Goal: Task Accomplishment & Management: Use online tool/utility

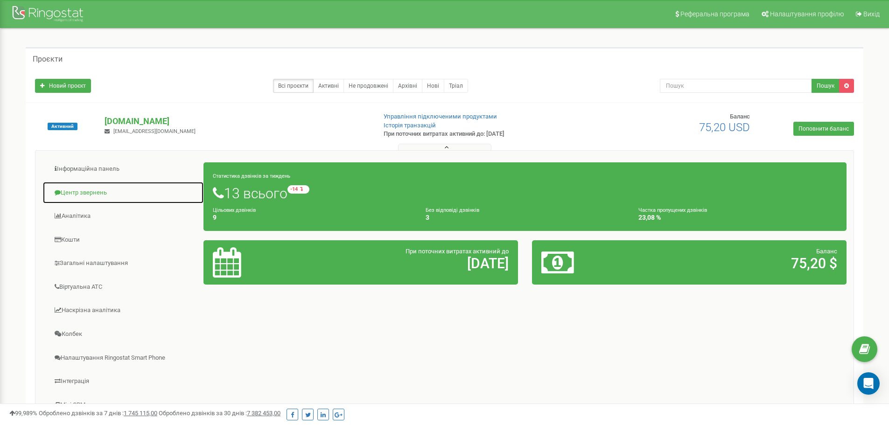
click at [68, 200] on link "Центр звернень" at bounding box center [122, 193] width 161 height 23
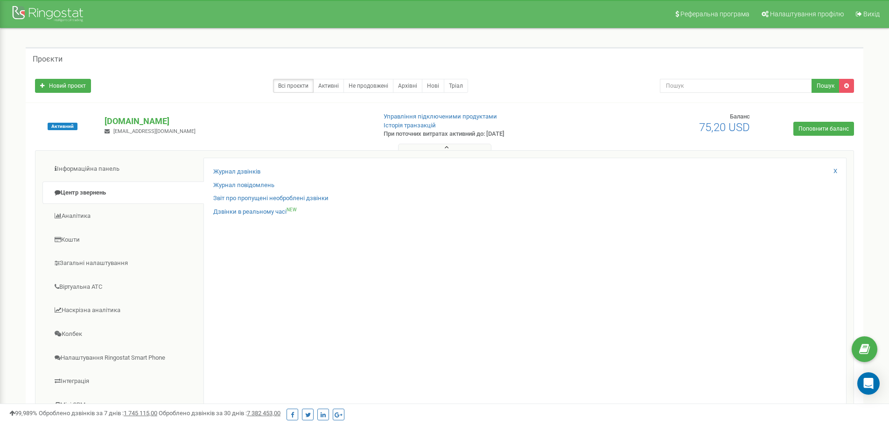
click at [239, 177] on div "Журнал дзвінків" at bounding box center [524, 175] width 623 height 14
click at [243, 171] on link "Журнал дзвінків" at bounding box center [236, 172] width 47 height 9
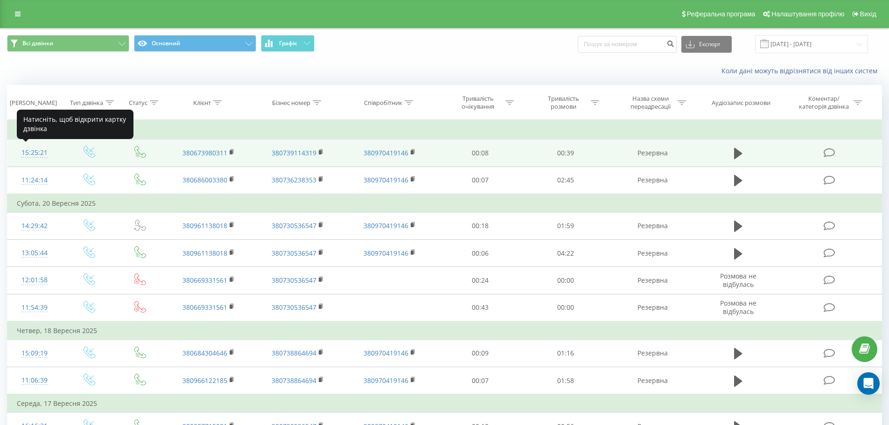
click at [40, 152] on div "15:25:21" at bounding box center [35, 153] width 36 height 18
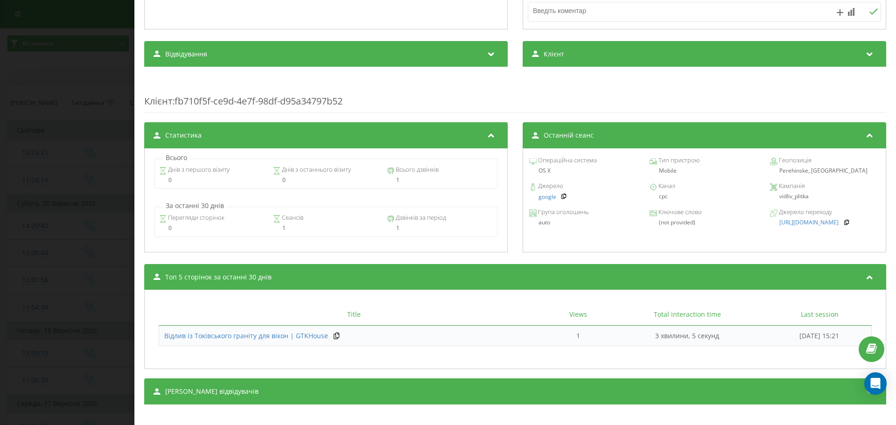
scroll to position [294, 0]
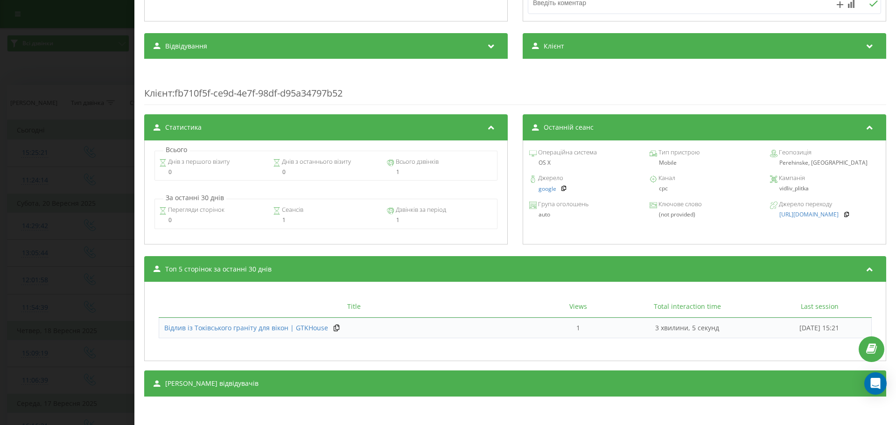
click at [226, 383] on span "[PERSON_NAME] відвідувачів" at bounding box center [211, 383] width 93 height 9
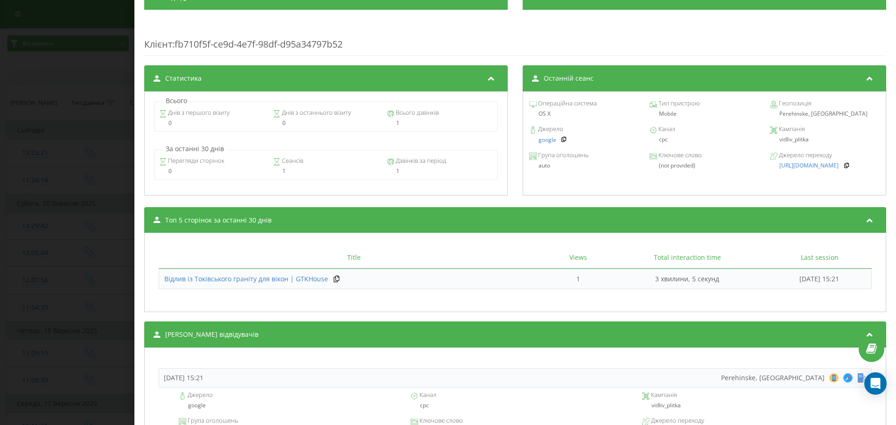
scroll to position [449, 0]
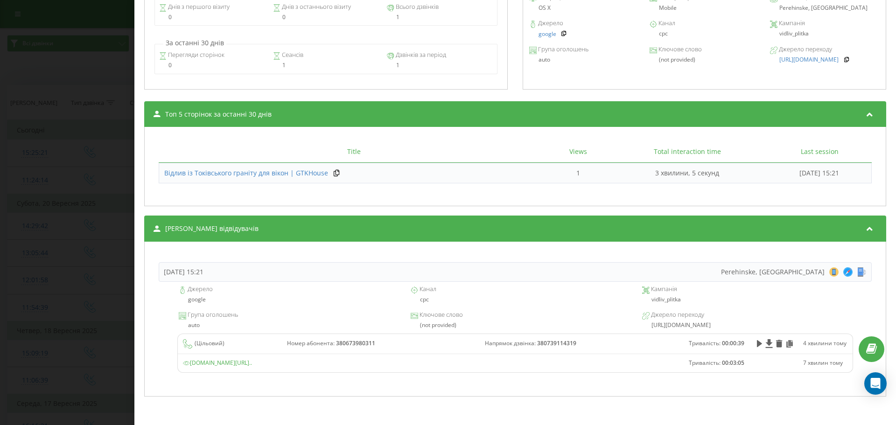
click at [72, 262] on div "Дзвінок : ua13_-1758543921.6888543 1 x - 00:40 00:00 00:00 Транскрипція Для AI-…" at bounding box center [448, 212] width 896 height 425
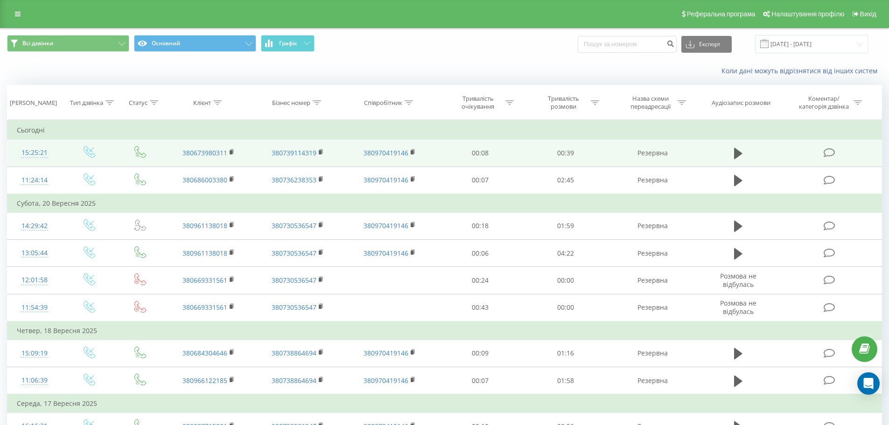
click at [51, 154] on div "15:25:21" at bounding box center [35, 153] width 36 height 18
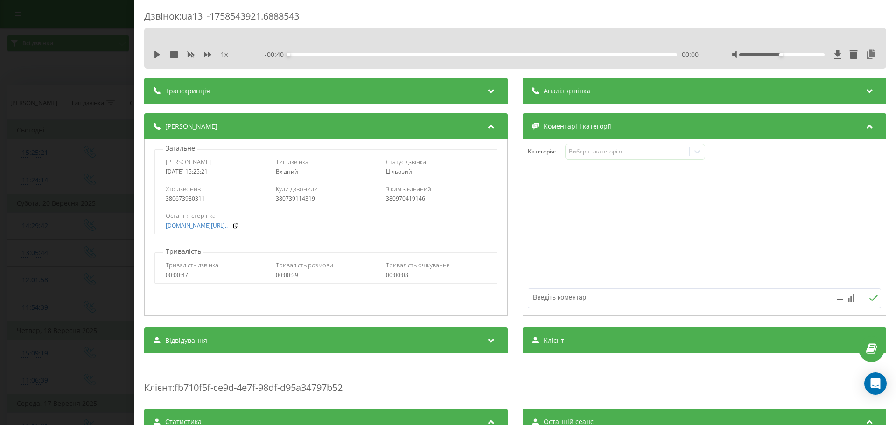
click at [568, 99] on div "Аналіз дзвінка" at bounding box center [705, 91] width 364 height 26
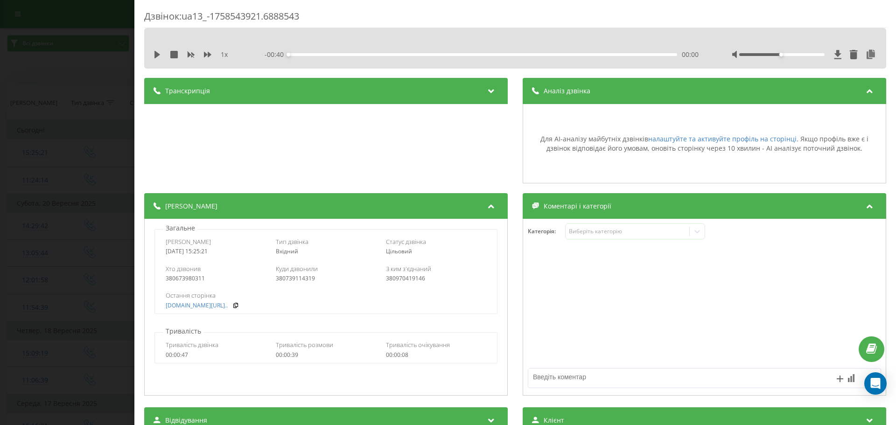
click at [561, 209] on span "Коментарі і категорії" at bounding box center [578, 206] width 68 height 9
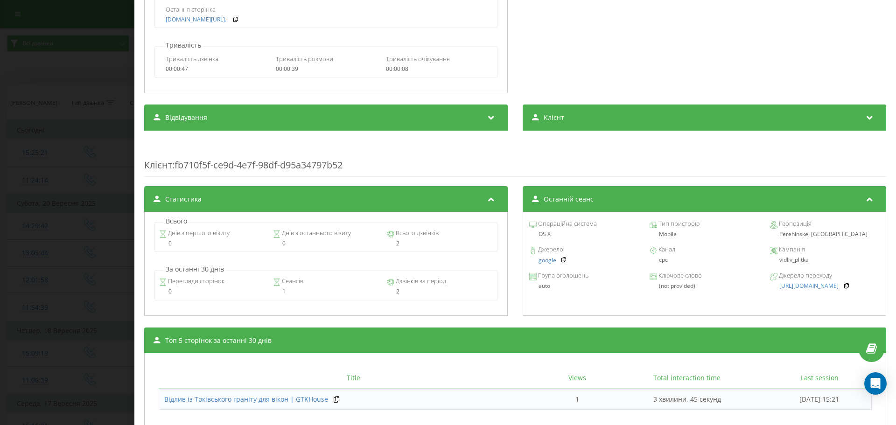
scroll to position [357, 0]
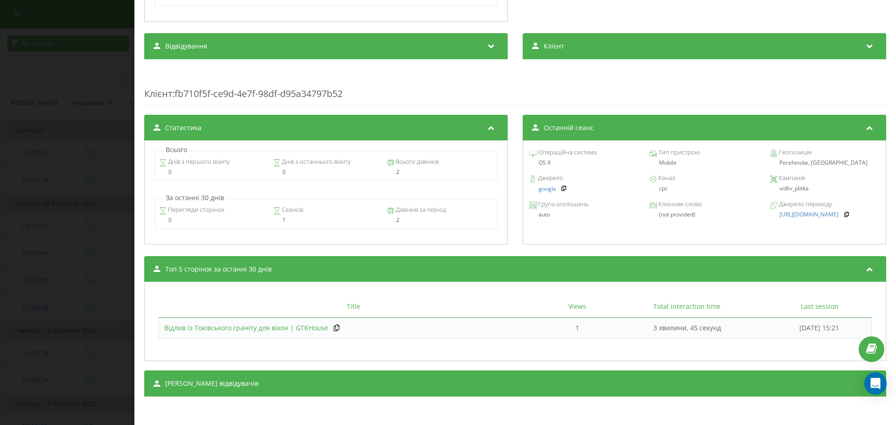
click at [203, 330] on span "Відлив із Токівського граніту для вікон | GTKHouse" at bounding box center [246, 327] width 164 height 9
click at [203, 383] on span "[PERSON_NAME] відвідувачів" at bounding box center [211, 383] width 93 height 9
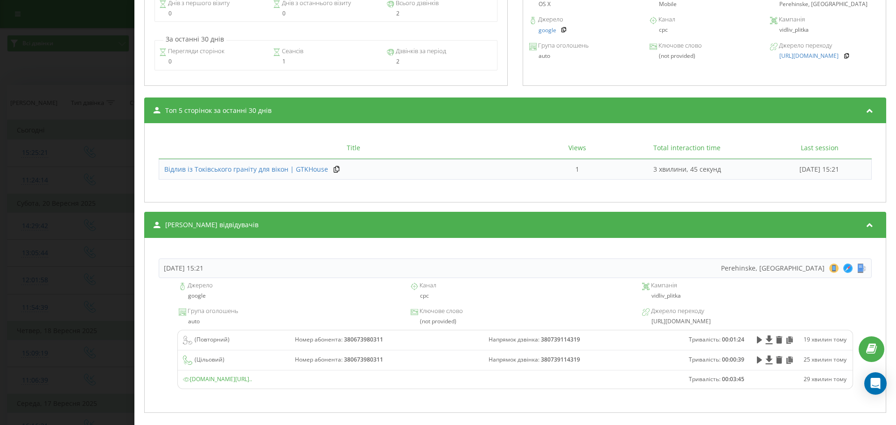
scroll to position [532, 0]
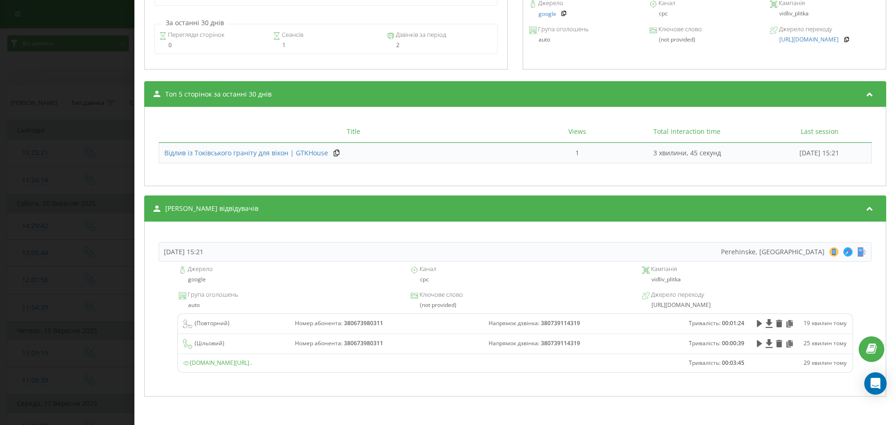
click at [235, 330] on td "( Повторний )" at bounding box center [234, 324] width 112 height 20
click at [235, 326] on div "( Повторний )" at bounding box center [234, 323] width 102 height 9
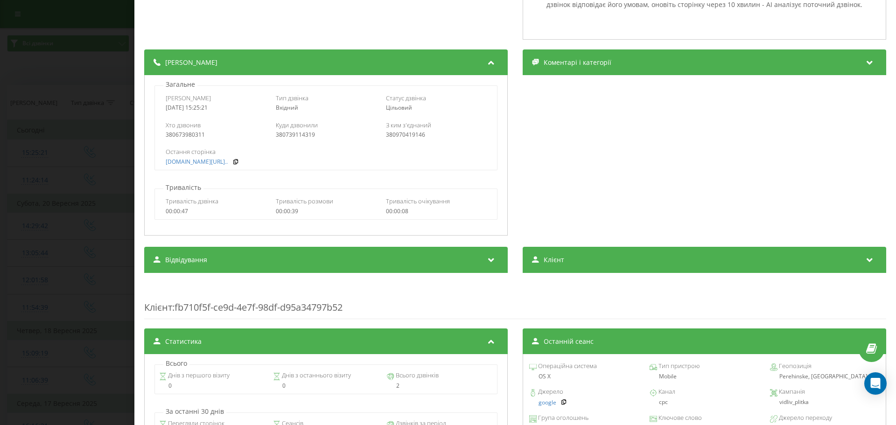
scroll to position [346, 0]
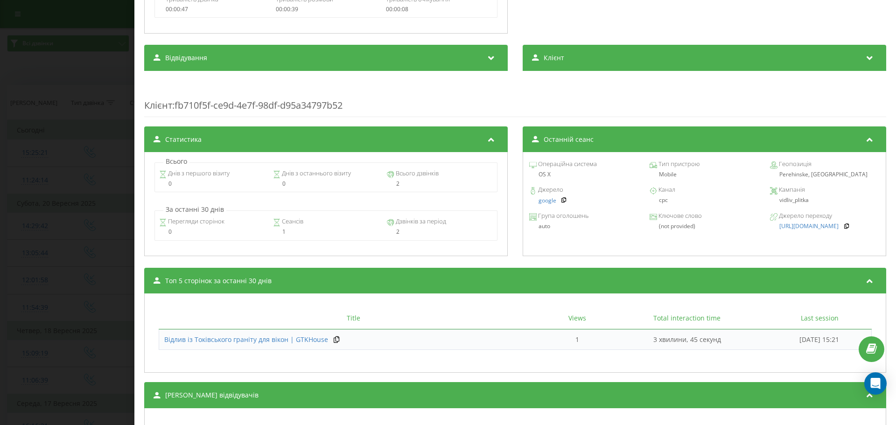
click at [225, 55] on div "Відвідування" at bounding box center [326, 58] width 364 height 26
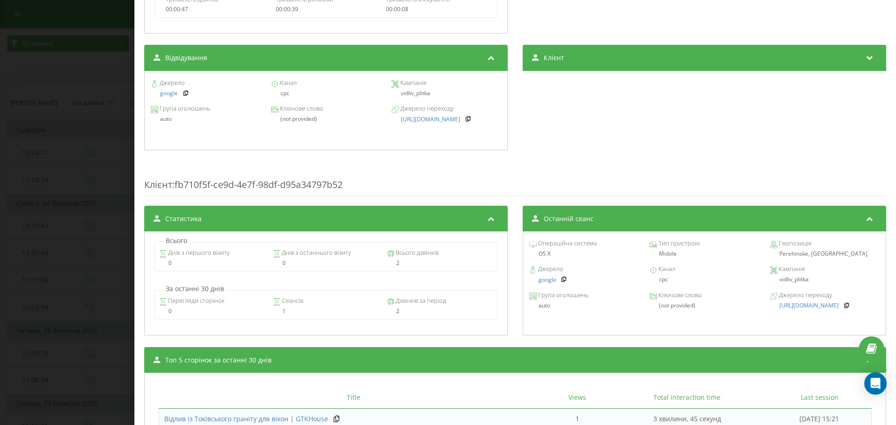
click at [643, 67] on div "Клієнт" at bounding box center [705, 58] width 364 height 26
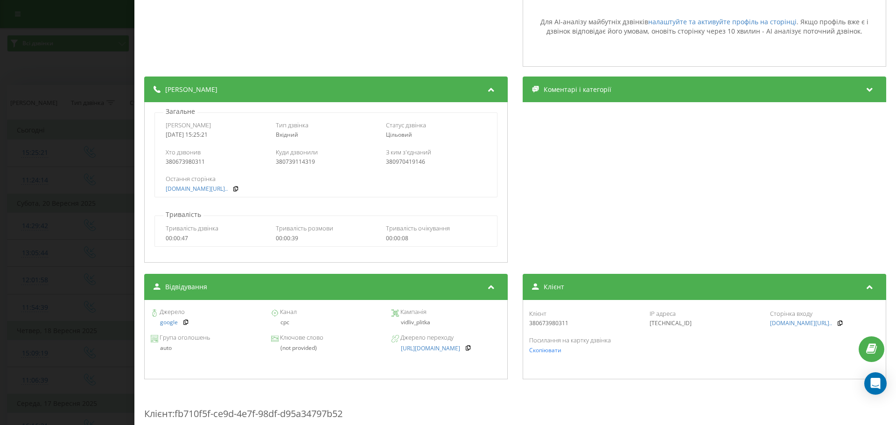
scroll to position [140, 0]
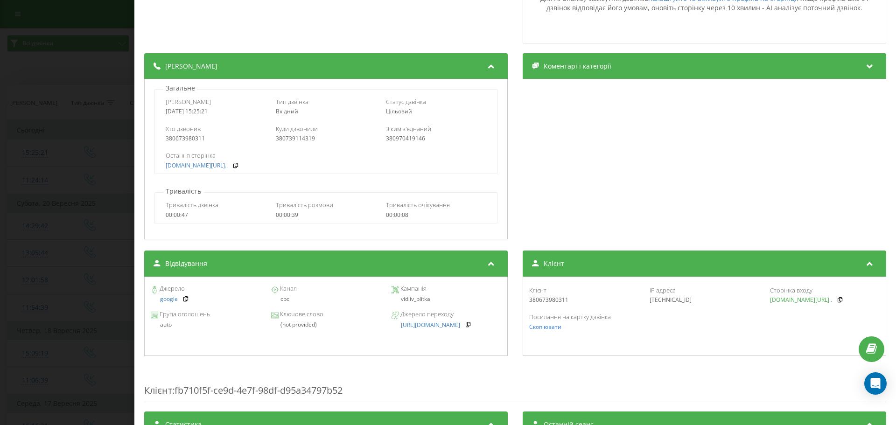
click at [808, 299] on span "[DOMAIN_NAME][URL].." at bounding box center [801, 300] width 62 height 8
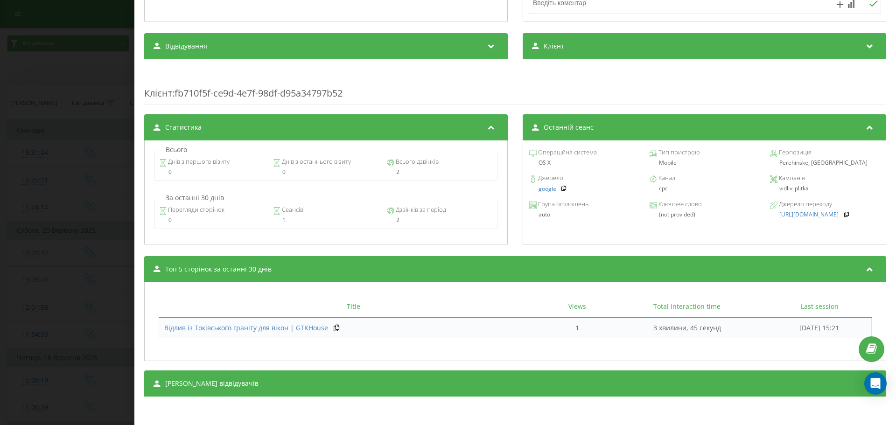
scroll to position [108, 0]
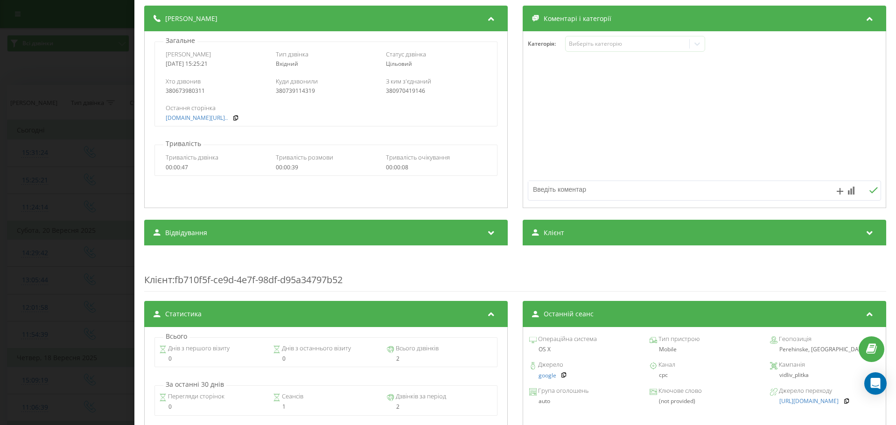
click at [61, 232] on div "Дзвінок : ua13_-1758543921.6888543 1 x - 00:40 00:00 00:00 Транскрипція Для AI-…" at bounding box center [448, 212] width 896 height 425
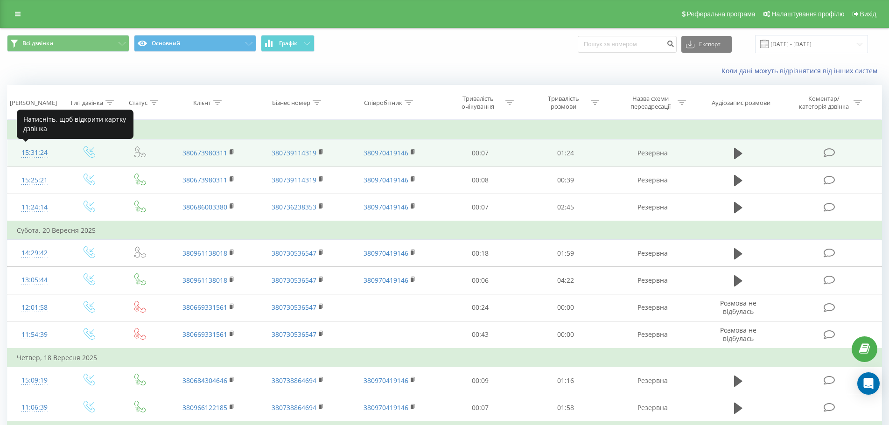
click at [39, 149] on div "15:31:24" at bounding box center [35, 153] width 36 height 18
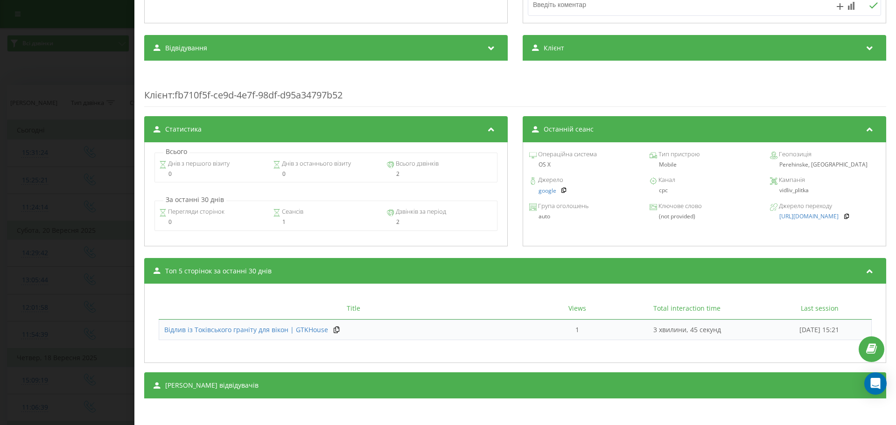
scroll to position [294, 0]
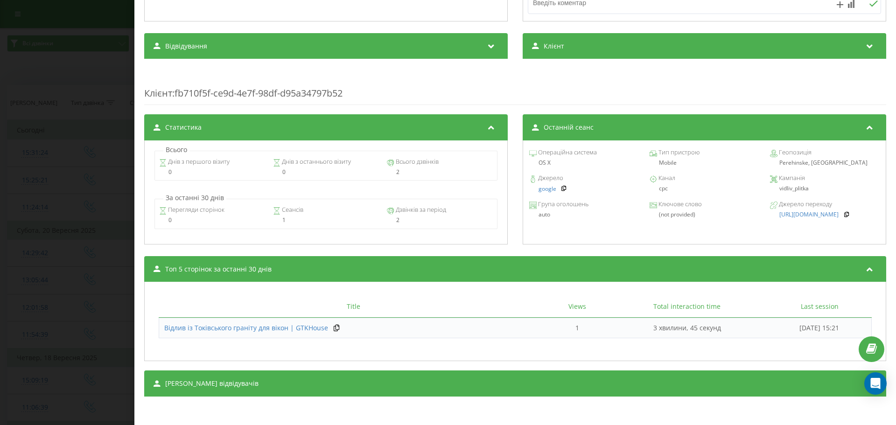
click at [219, 398] on div "Дзвінок : ua2_-1758544284.7134121 1 x - 01:24 00:00 00:00 Транскрипція Для AI-а…" at bounding box center [515, 65] width 742 height 700
click at [222, 390] on div "[PERSON_NAME] відвідувачів" at bounding box center [515, 384] width 742 height 26
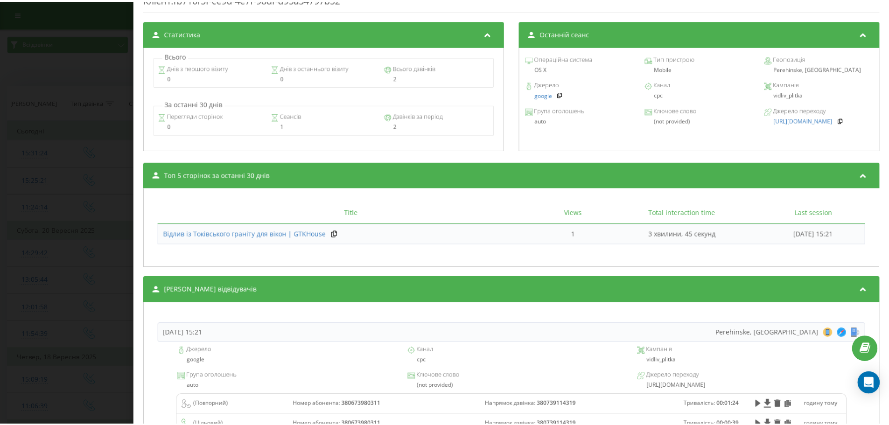
scroll to position [469, 0]
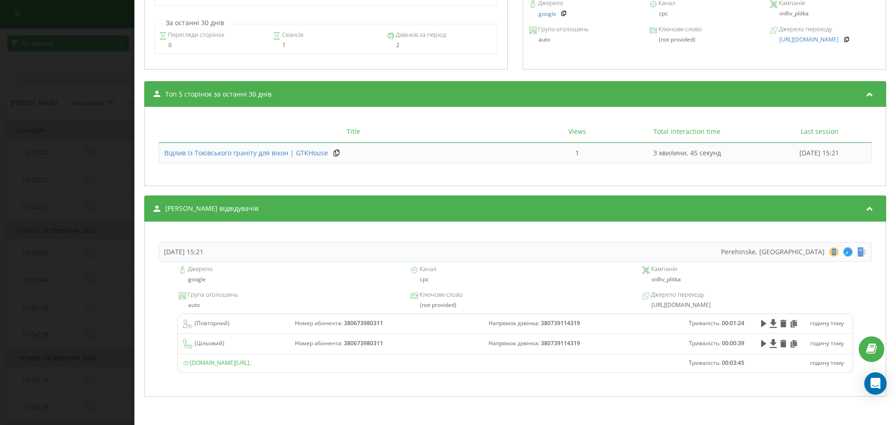
click at [112, 292] on div "Дзвінок : ua2_-1758544284.7134121 1 x - 01:24 00:00 00:00 Транскрипція Для AI-а…" at bounding box center [448, 212] width 896 height 425
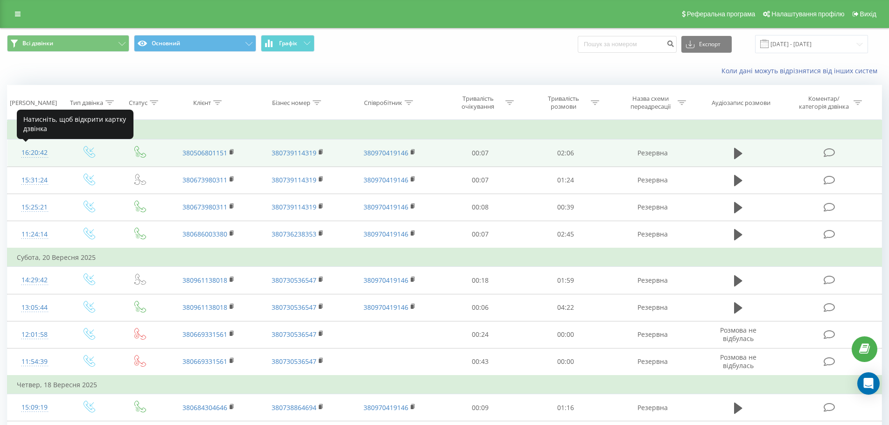
click at [38, 154] on div "16:20:42" at bounding box center [35, 153] width 36 height 18
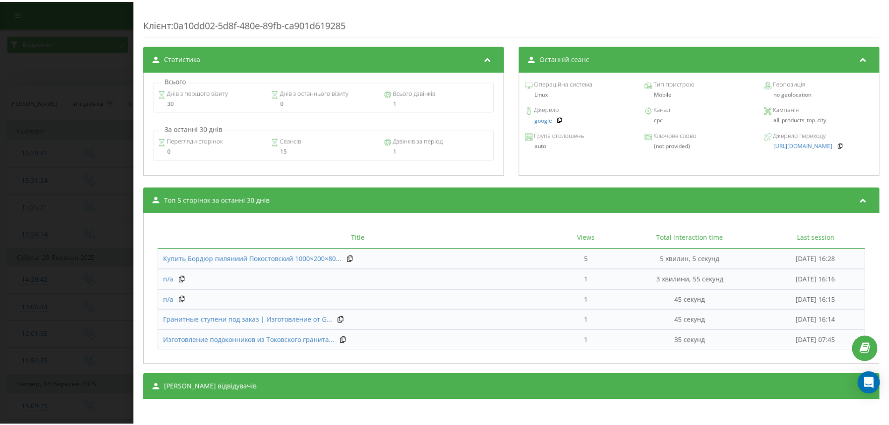
scroll to position [367, 0]
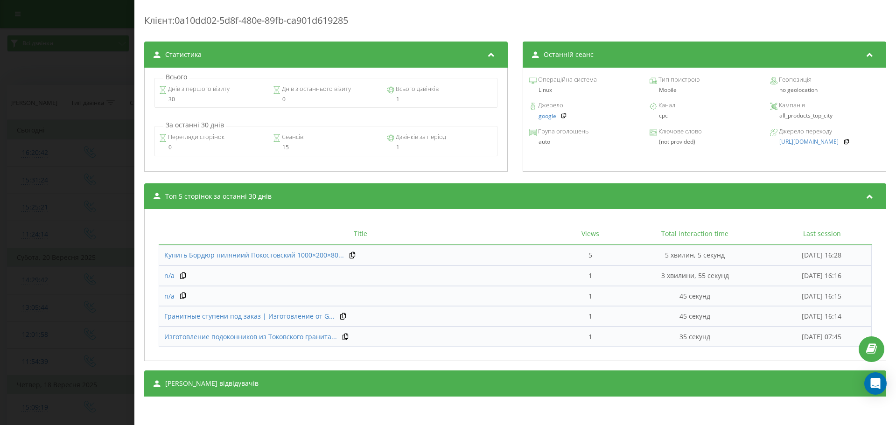
click at [105, 84] on div "Дзвінок : ua7_-1758547242.6889698 1 x - 02:06 00:00 00:00 Транскрипція Для AI-а…" at bounding box center [448, 212] width 896 height 425
